Goal: Find specific page/section: Find specific page/section

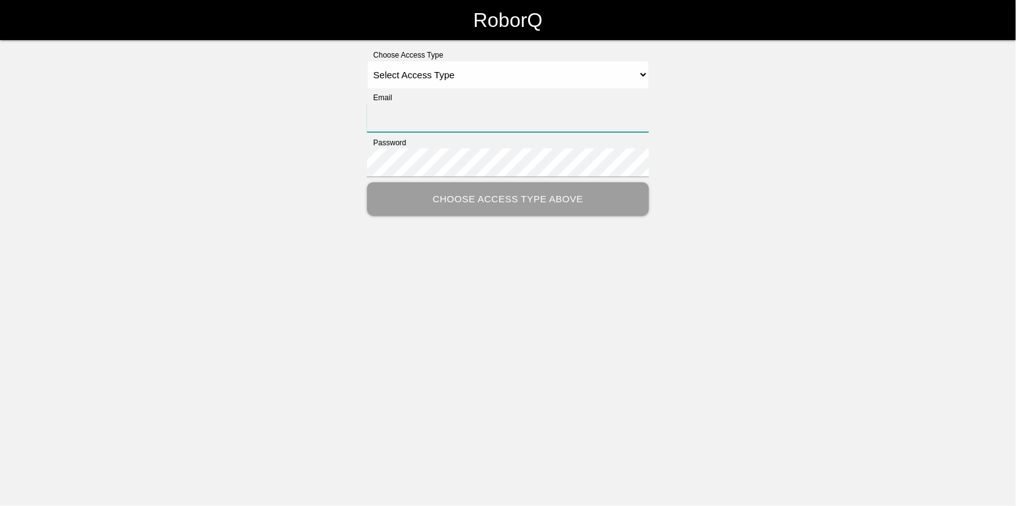
type input "[EMAIL_ADDRESS][DOMAIN_NAME]"
click at [408, 72] on select "Select Access Type Admin Customer Supervisor Worker" at bounding box center [508, 75] width 282 height 28
select select "Admin"
click at [367, 61] on select "Select Access Type Admin Customer Supervisor Worker" at bounding box center [508, 75] width 282 height 28
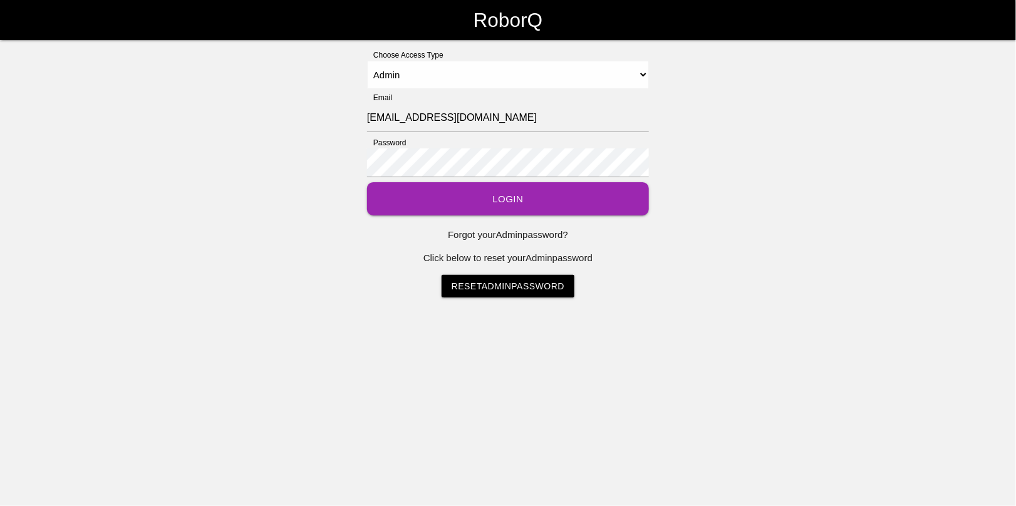
click at [486, 198] on button "Login" at bounding box center [508, 198] width 282 height 33
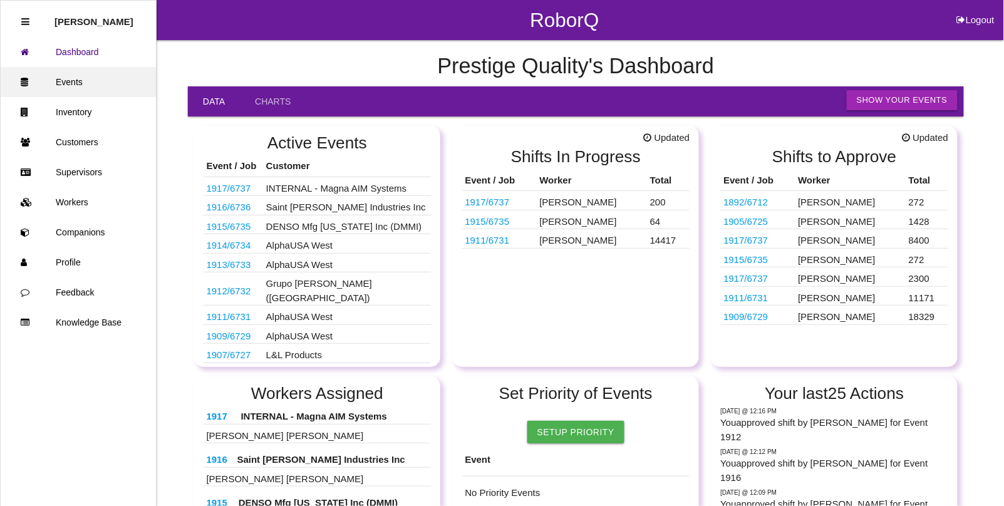
click at [80, 83] on link "Events" at bounding box center [78, 82] width 155 height 30
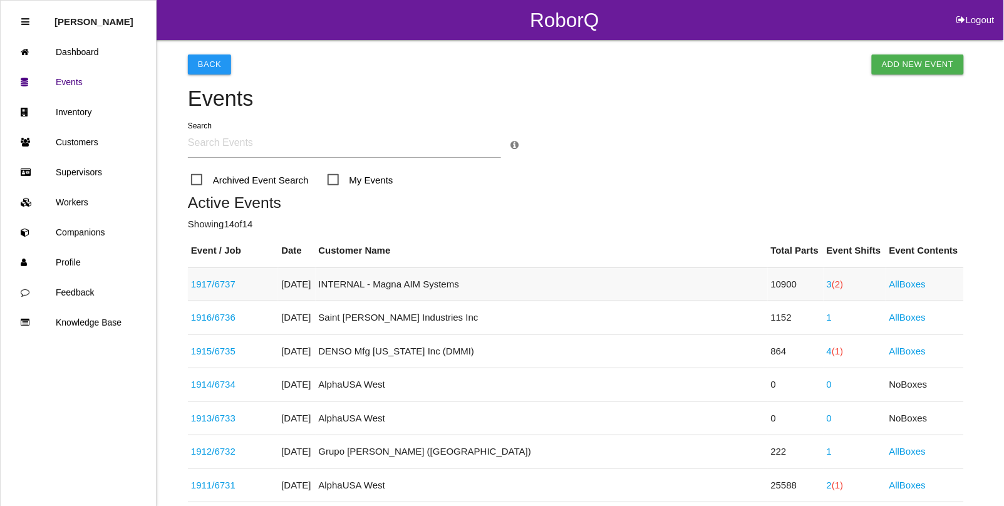
click at [827, 283] on link "3 (2)" at bounding box center [835, 284] width 17 height 11
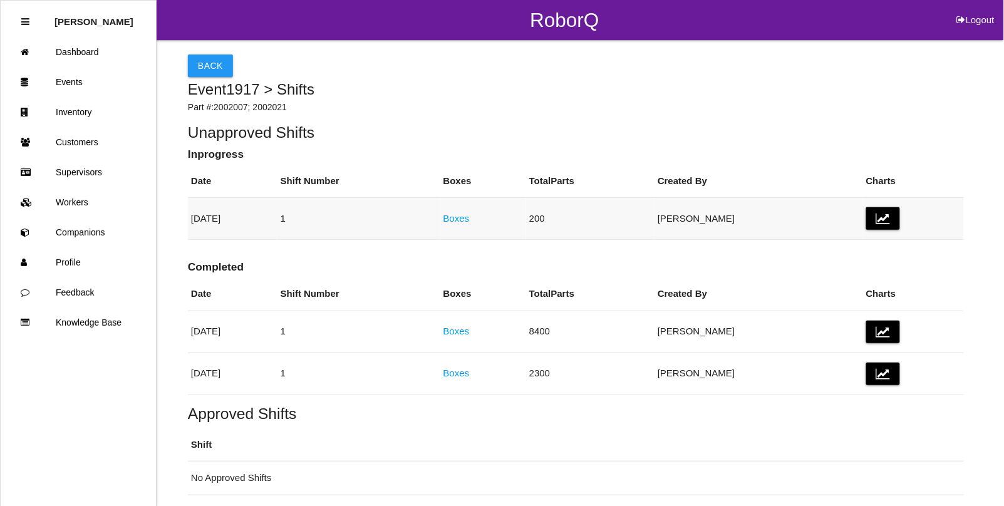
click at [470, 221] on link "Boxes" at bounding box center [457, 218] width 26 height 11
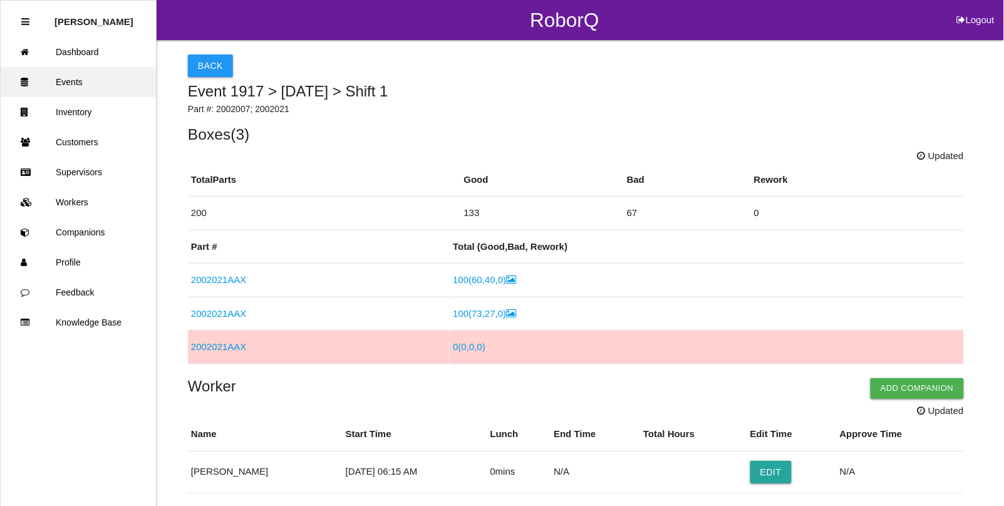
click at [73, 80] on link "Events" at bounding box center [78, 82] width 155 height 30
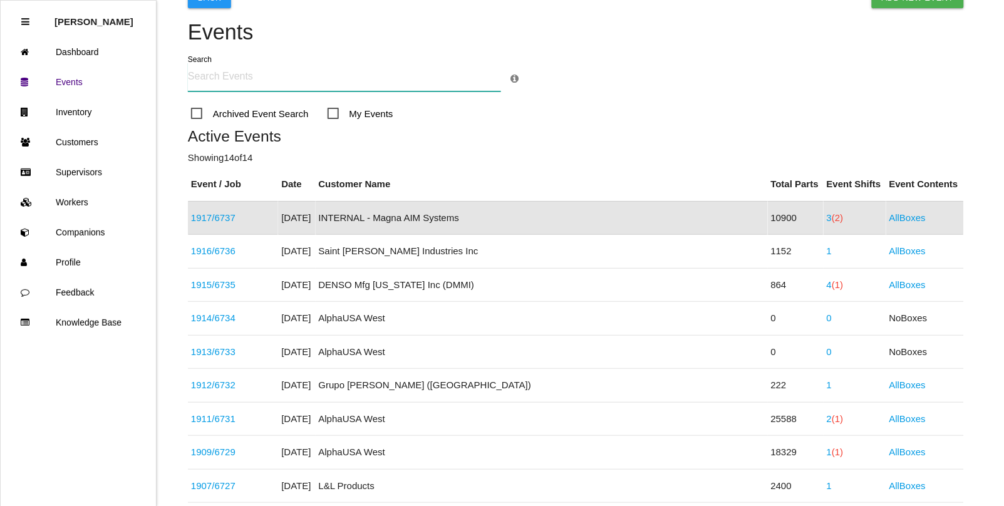
scroll to position [31, 0]
